Goal: Check status

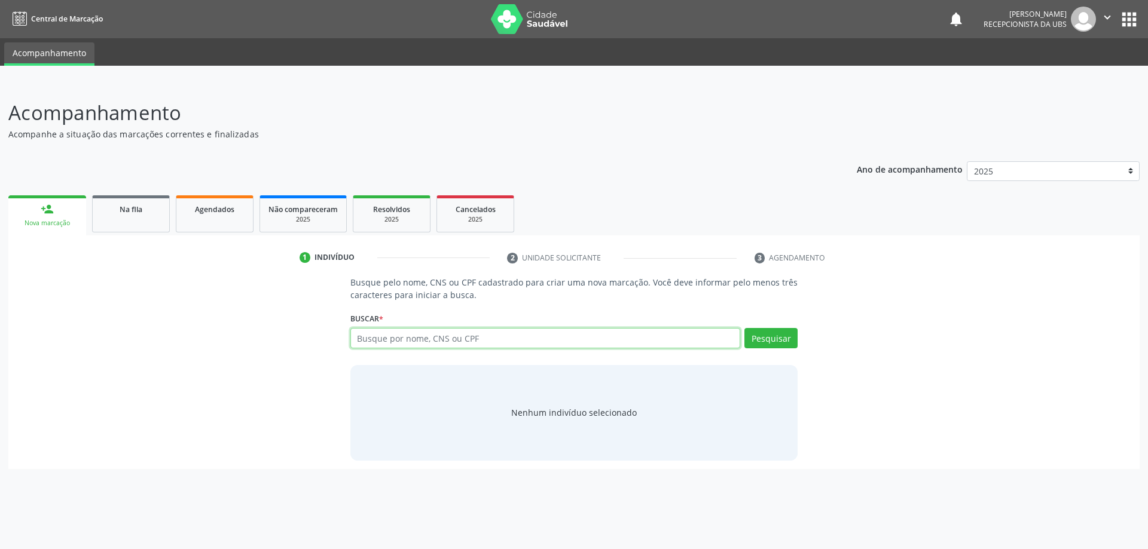
drag, startPoint x: 426, startPoint y: 334, endPoint x: 384, endPoint y: 332, distance: 41.9
click at [384, 332] on input "text" at bounding box center [545, 338] width 390 height 20
drag, startPoint x: 385, startPoint y: 337, endPoint x: 152, endPoint y: 218, distance: 261.2
click at [152, 218] on link "Na fila" at bounding box center [131, 213] width 78 height 37
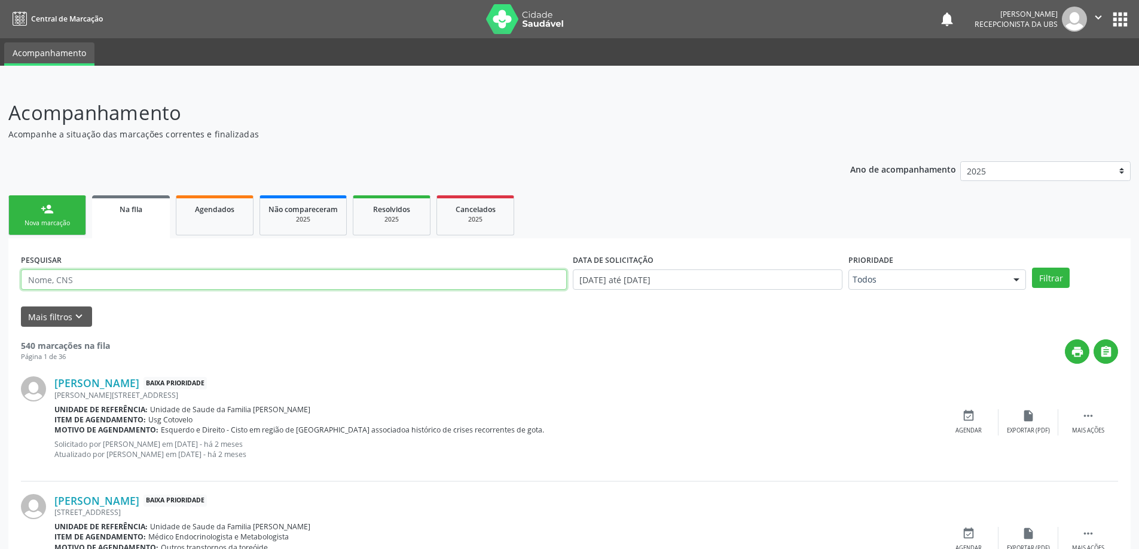
click at [161, 276] on input "text" at bounding box center [294, 280] width 546 height 20
paste input "898004945619877"
type input "898004945619877"
click at [1032, 268] on button "Filtrar" at bounding box center [1051, 278] width 38 height 20
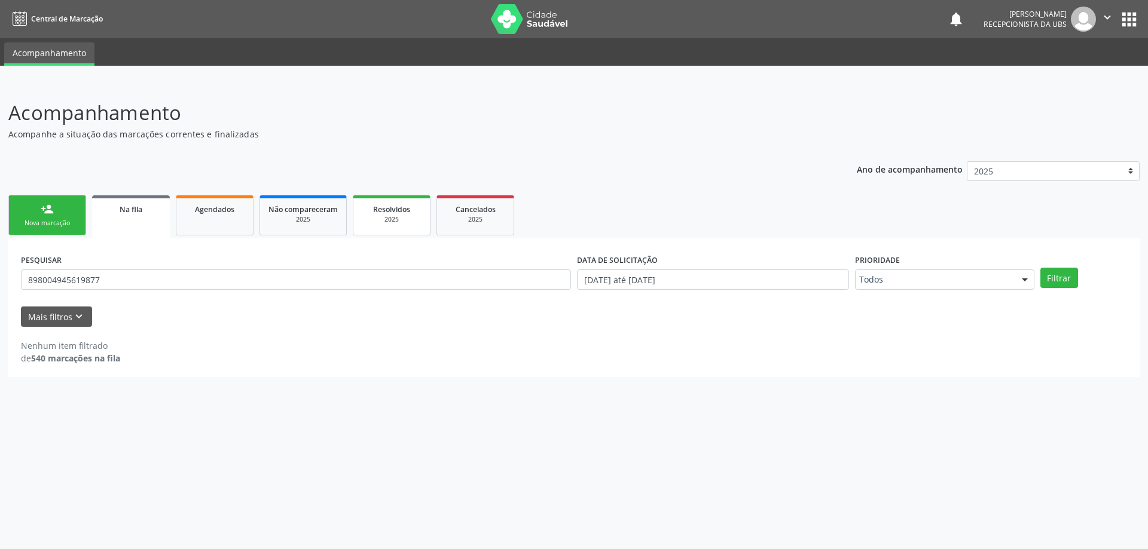
click at [425, 217] on link "Resolvidos 2025" at bounding box center [392, 215] width 78 height 40
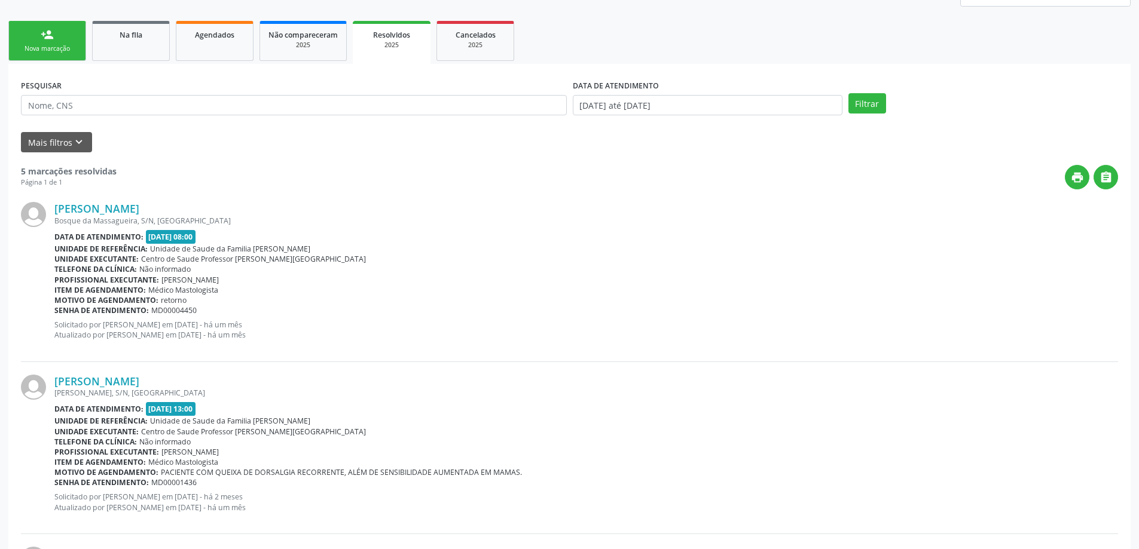
scroll to position [99, 0]
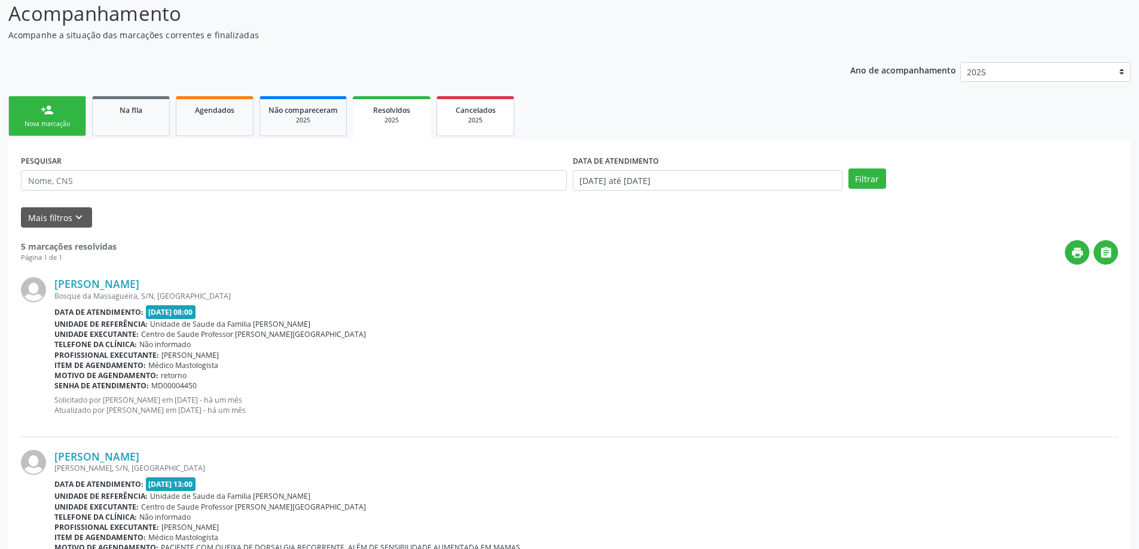
click at [452, 128] on link "Cancelados 2025" at bounding box center [475, 116] width 78 height 40
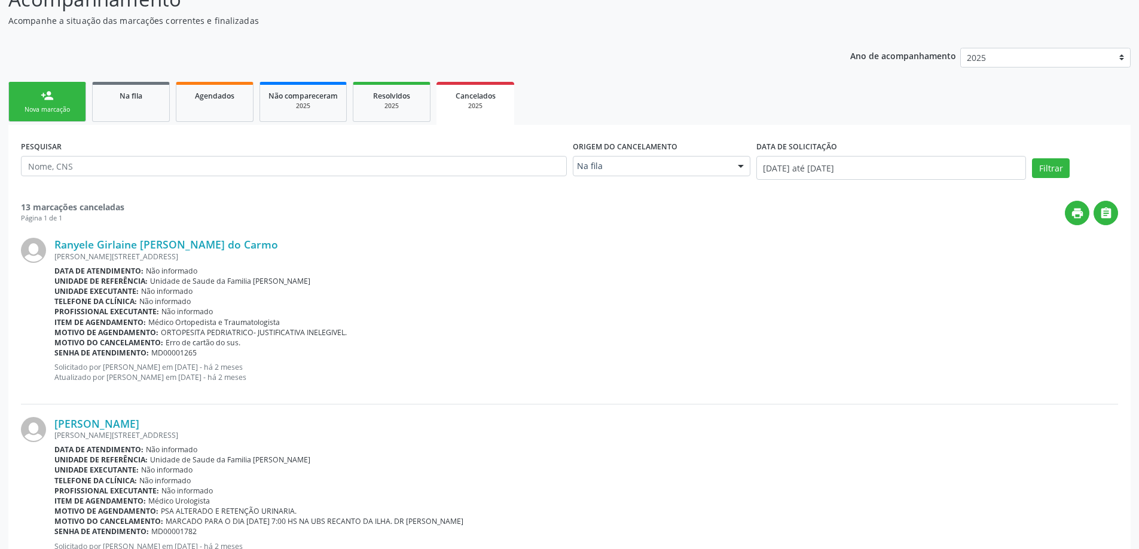
scroll to position [93, 0]
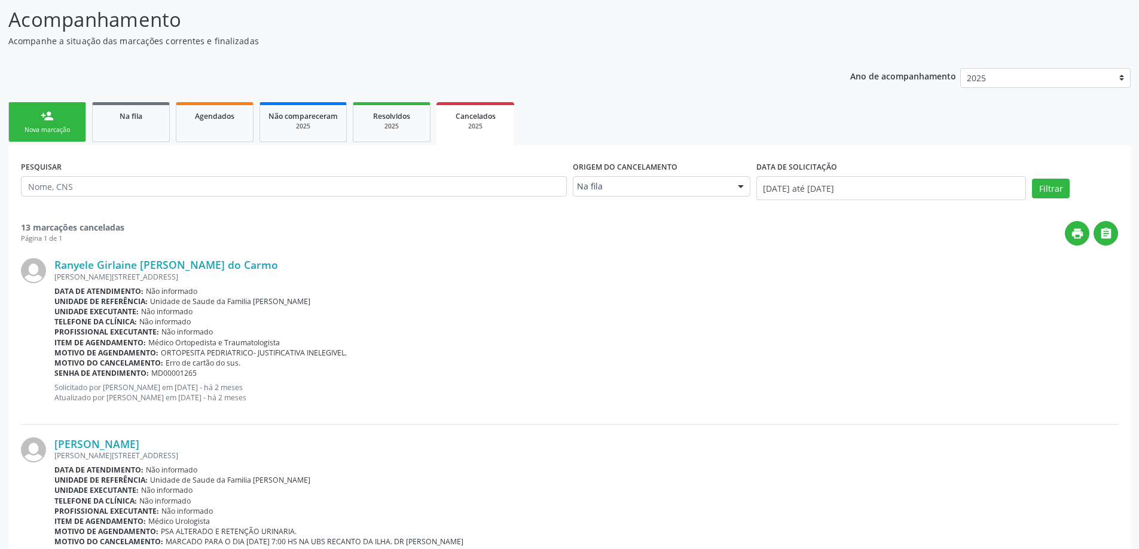
click at [448, 115] on div "Cancelados" at bounding box center [475, 115] width 61 height 13
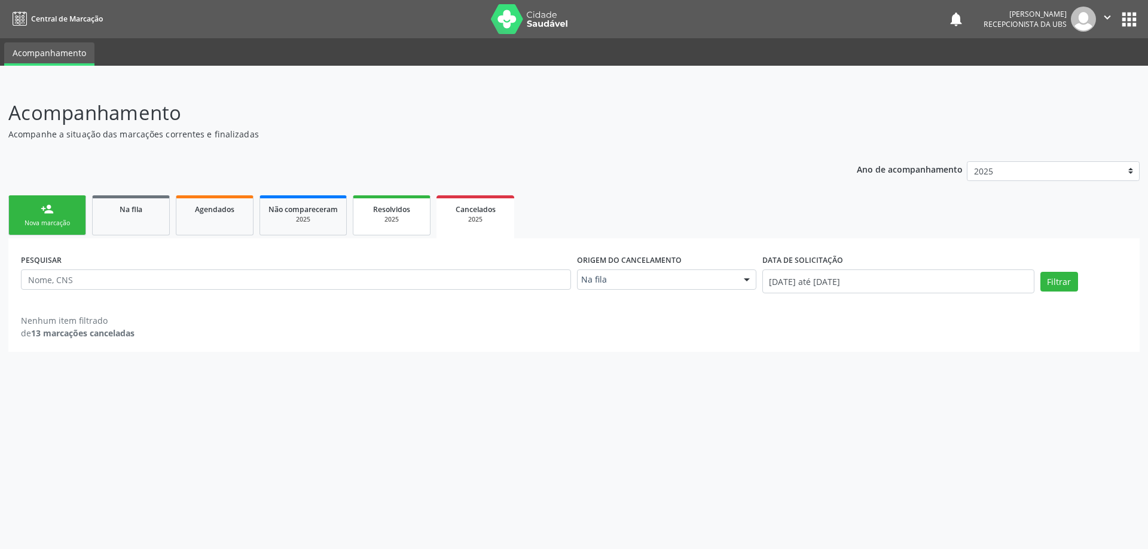
click at [397, 201] on link "Resolvidos 2025" at bounding box center [392, 215] width 78 height 40
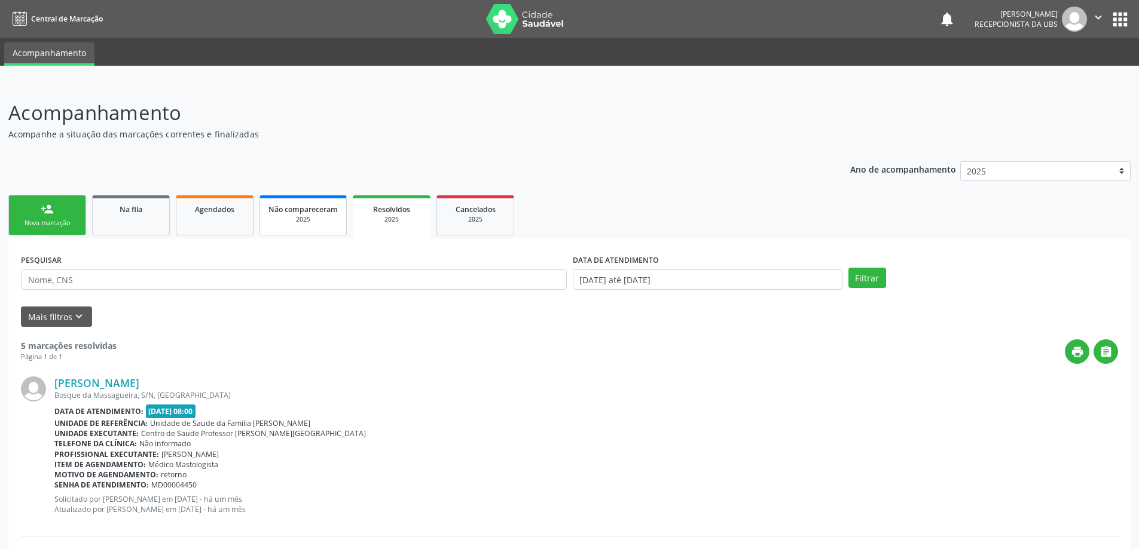
click at [310, 216] on div "2025" at bounding box center [302, 219] width 69 height 9
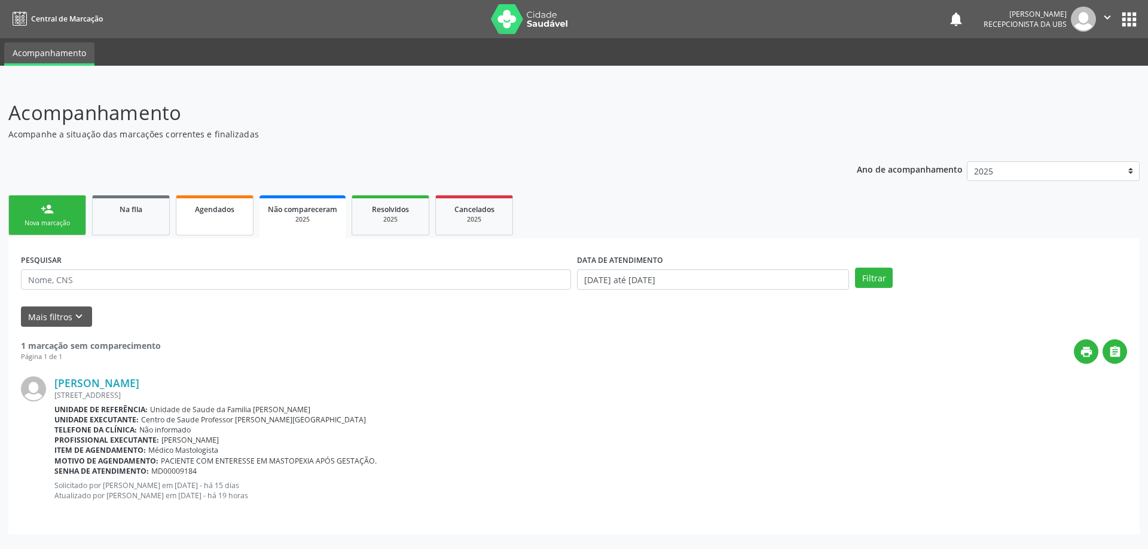
click at [192, 233] on link "Agendados" at bounding box center [215, 215] width 78 height 40
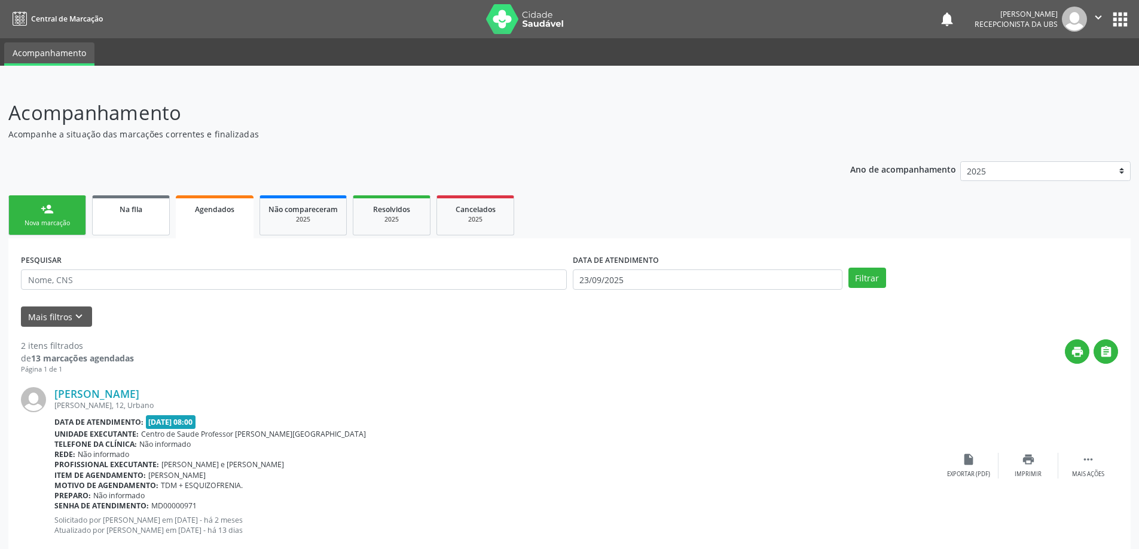
click at [146, 232] on link "Na fila" at bounding box center [131, 215] width 78 height 40
